Goal: Information Seeking & Learning: Find specific fact

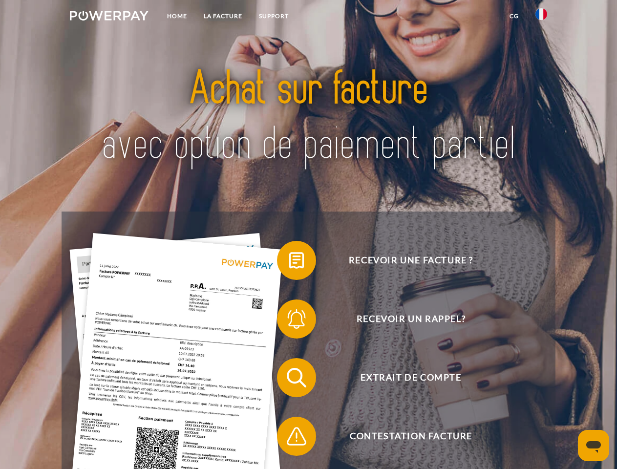
click at [109, 17] on img at bounding box center [109, 16] width 79 height 10
click at [541, 17] on img at bounding box center [542, 14] width 12 height 12
click at [514, 16] on link "CG" at bounding box center [514, 16] width 26 height 18
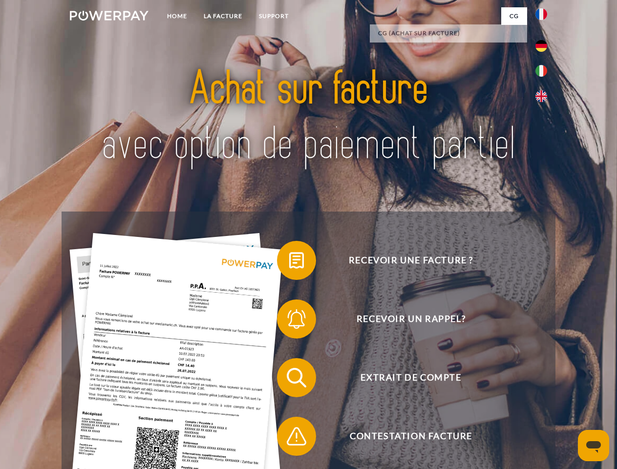
click at [289, 262] on span at bounding box center [281, 260] width 49 height 49
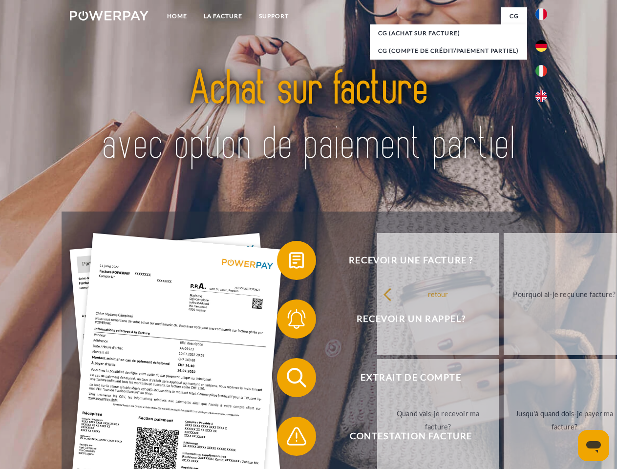
click at [289, 321] on span at bounding box center [281, 319] width 49 height 49
click at [504, 380] on link "Jusqu'à quand dois-je payer ma facture?" at bounding box center [565, 420] width 122 height 122
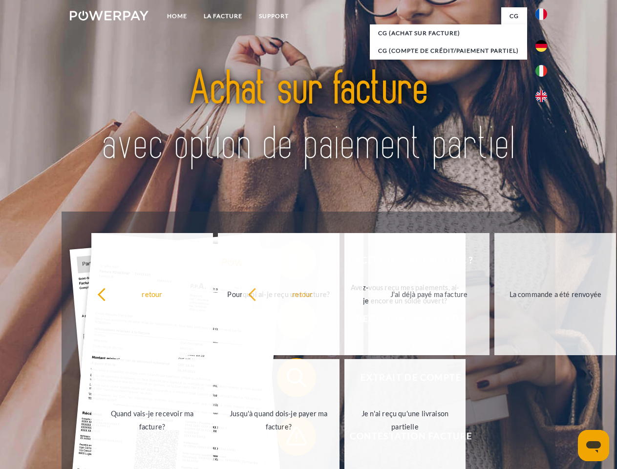
click at [289, 438] on span at bounding box center [281, 436] width 49 height 49
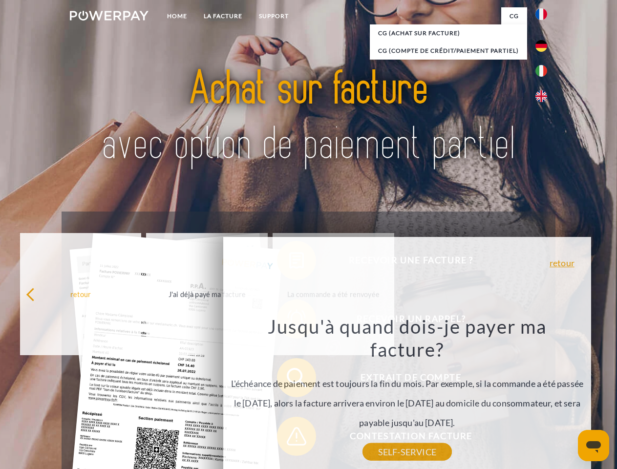
click at [594, 446] on icon "Ouvrir la fenêtre de messagerie" at bounding box center [593, 447] width 15 height 12
